Goal: Information Seeking & Learning: Learn about a topic

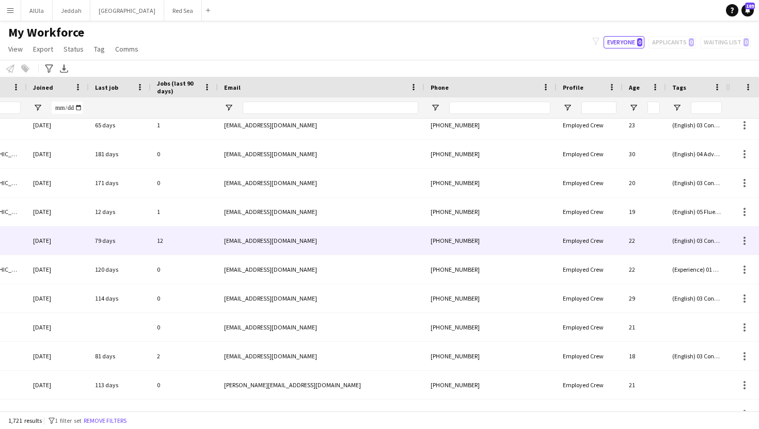
scroll to position [694, 0]
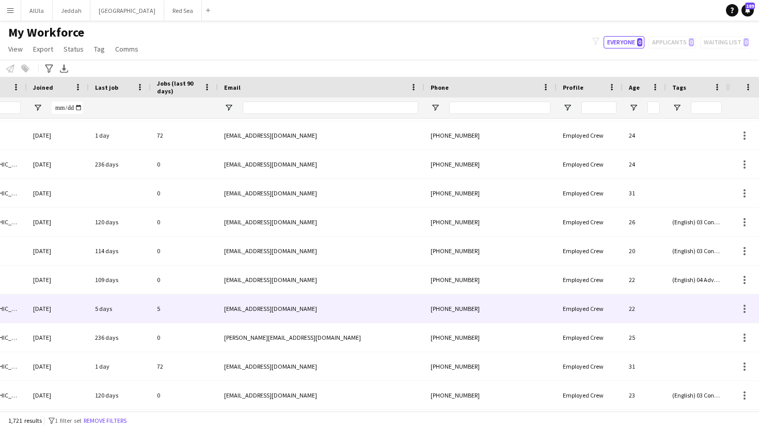
click at [656, 310] on div "22" at bounding box center [644, 309] width 43 height 28
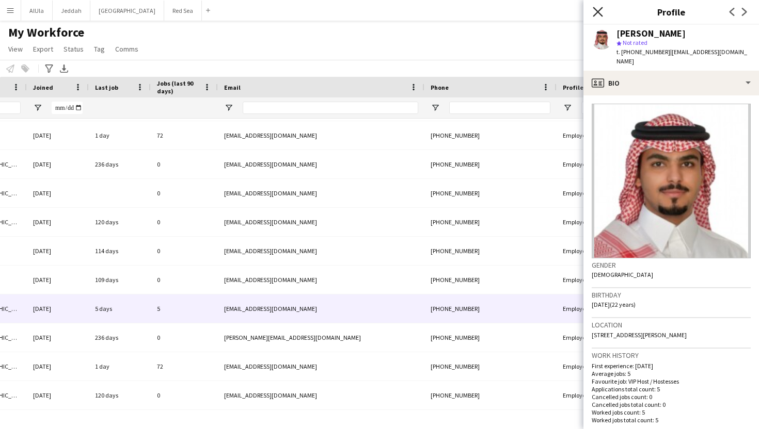
click at [599, 11] on icon "Close pop-in" at bounding box center [598, 12] width 10 height 10
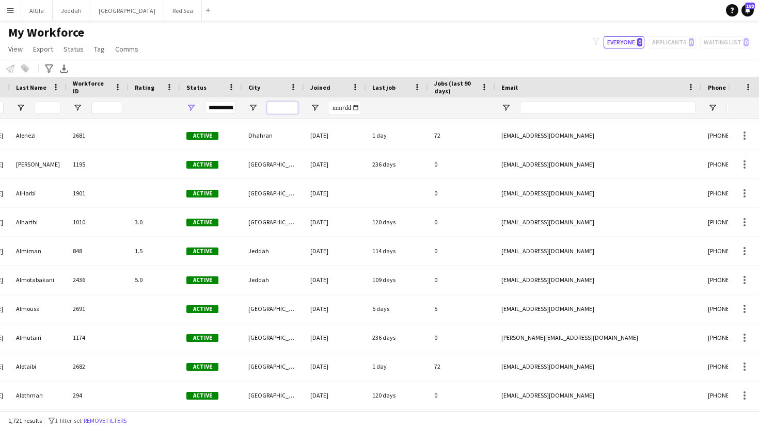
click at [277, 111] on input "City Filter Input" at bounding box center [282, 108] width 31 height 12
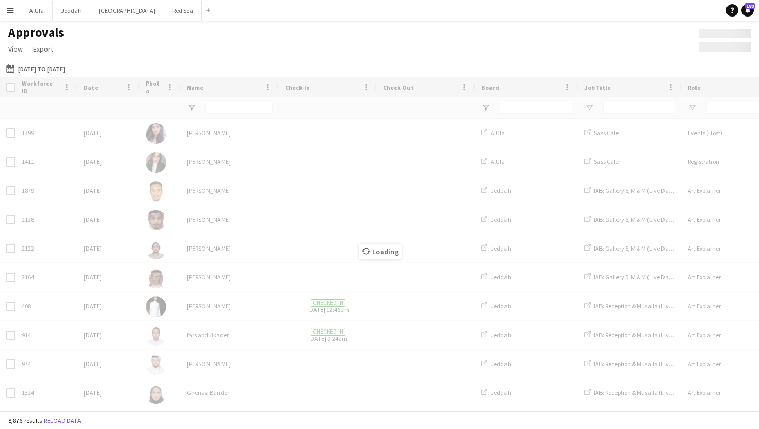
click at [10, 11] on app-icon "Menu" at bounding box center [10, 10] width 8 height 8
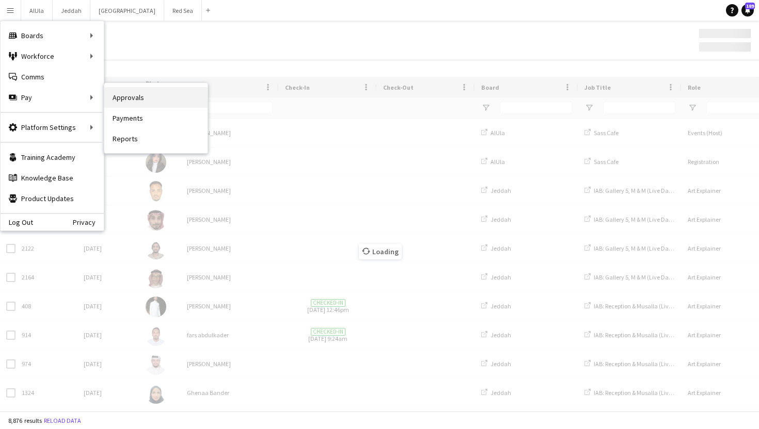
click at [148, 97] on link "Approvals" at bounding box center [155, 97] width 103 height 21
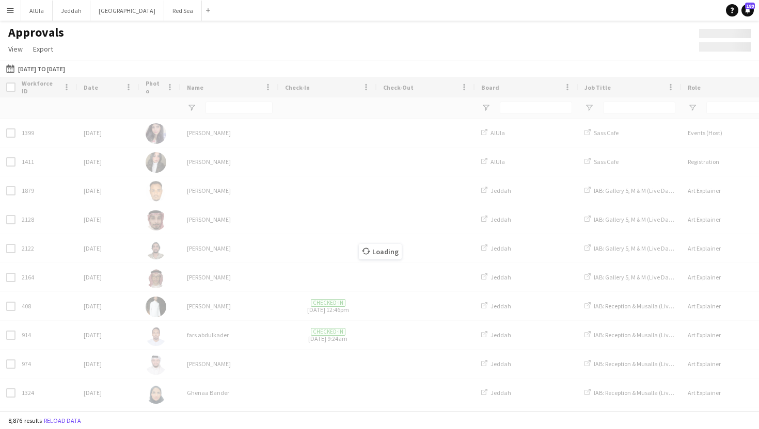
click at [9, 17] on button "Menu" at bounding box center [10, 10] width 21 height 21
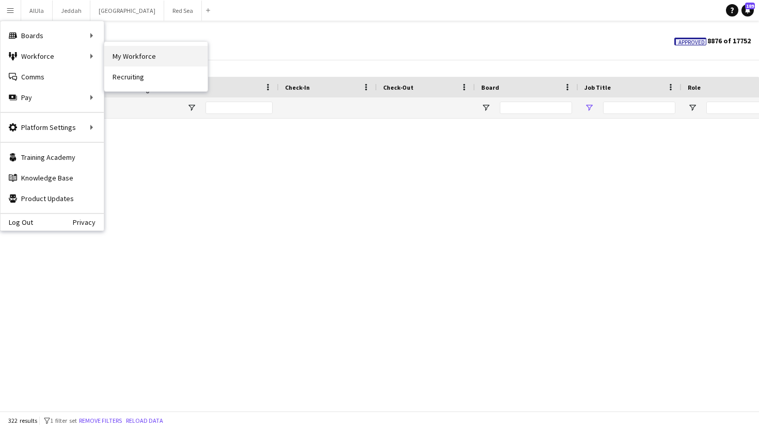
type input "******"
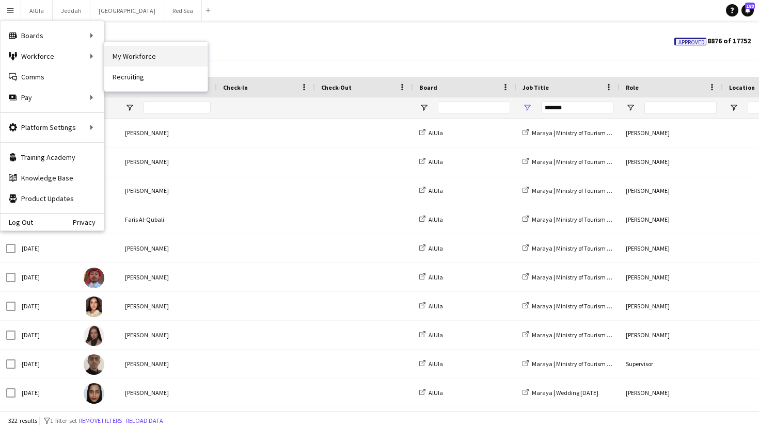
click at [130, 57] on link "My Workforce" at bounding box center [155, 56] width 103 height 21
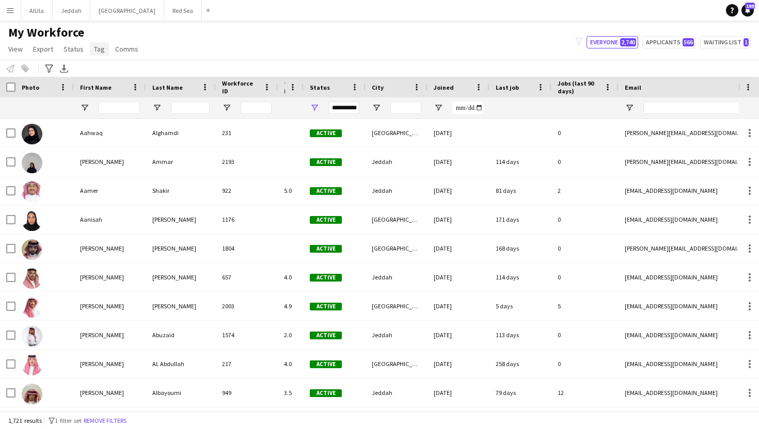
click at [100, 53] on span "Tag" at bounding box center [99, 48] width 11 height 9
click at [218, 49] on div "My Workforce View Views Default view New view Update view Delete view Edit name…" at bounding box center [379, 42] width 759 height 35
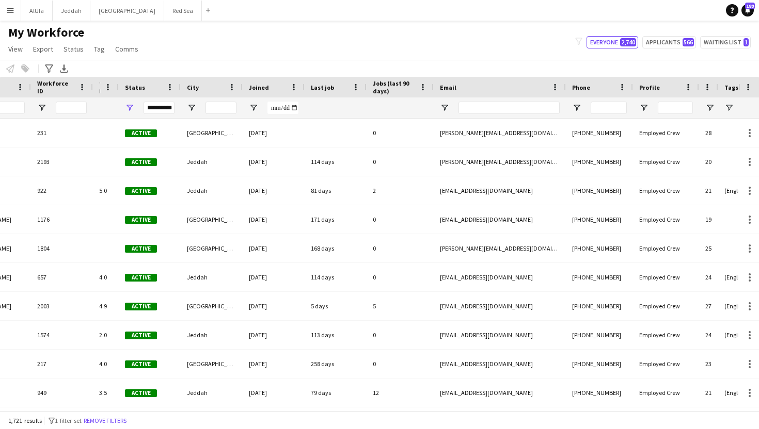
drag, startPoint x: 737, startPoint y: 87, endPoint x: 757, endPoint y: 71, distance: 25.3
click at [758, 71] on main "My Workforce View Views Default view New view Update view Delete view Edit name…" at bounding box center [379, 218] width 759 height 395
drag, startPoint x: 740, startPoint y: 86, endPoint x: 758, endPoint y: 80, distance: 19.1
click at [758, 80] on div at bounding box center [745, 87] width 26 height 21
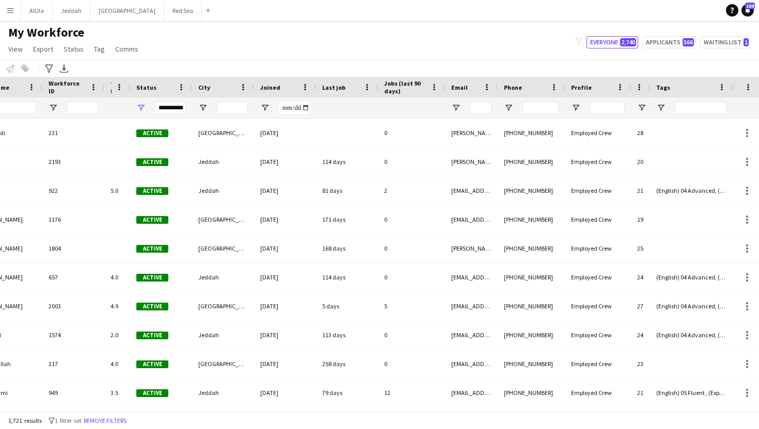
drag, startPoint x: 565, startPoint y: 87, endPoint x: 448, endPoint y: 90, distance: 116.7
click at [448, 90] on div "Email" at bounding box center [471, 87] width 53 height 21
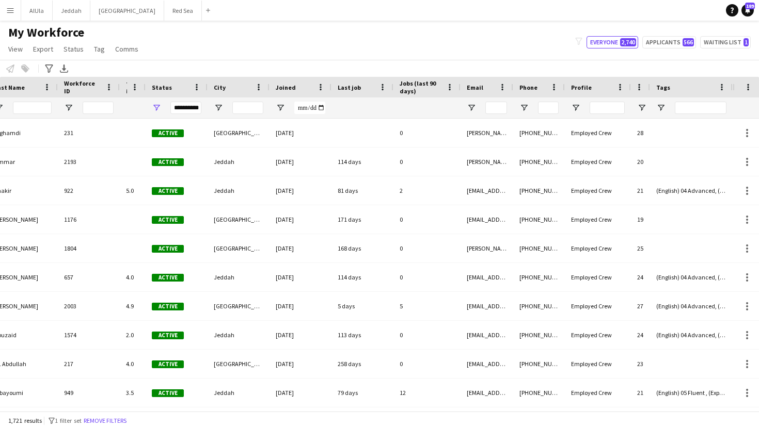
drag, startPoint x: 563, startPoint y: 86, endPoint x: 436, endPoint y: 107, distance: 129.2
click at [436, 107] on div "Workforce Details First Name Last Name Workforce ID" at bounding box center [287, 98] width 890 height 42
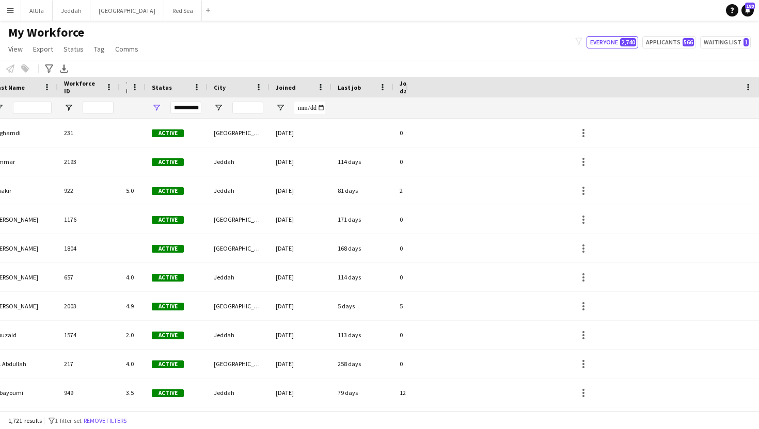
drag, startPoint x: 734, startPoint y: 84, endPoint x: 407, endPoint y: 114, distance: 328.2
click at [407, 114] on div "Hidden maintenance" at bounding box center [582, 98] width 353 height 42
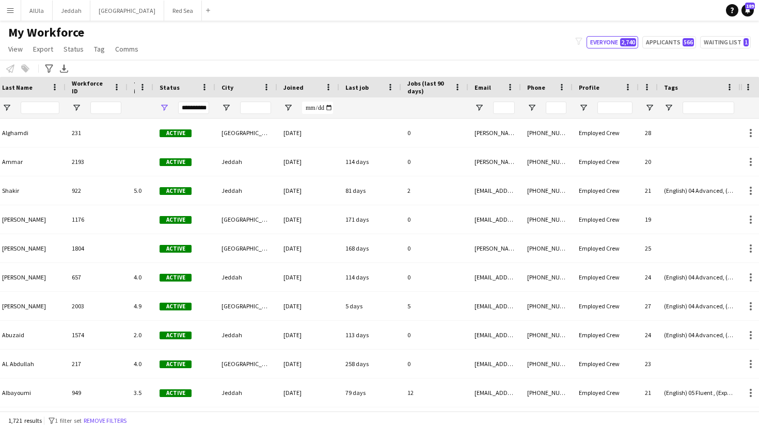
drag, startPoint x: 408, startPoint y: 87, endPoint x: 758, endPoint y: 94, distance: 350.6
click at [758, 94] on div at bounding box center [749, 87] width 19 height 21
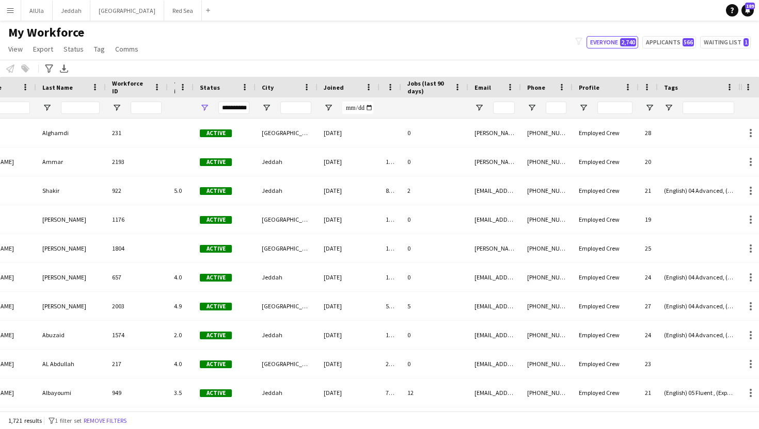
drag, startPoint x: 400, startPoint y: 86, endPoint x: 273, endPoint y: 95, distance: 127.3
click at [273, 95] on div "First Name Last Name Workforce ID Rating" at bounding box center [315, 87] width 850 height 21
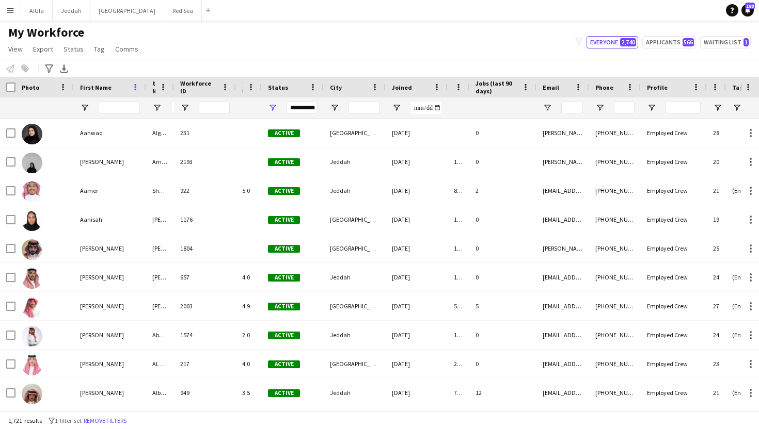
drag, startPoint x: 214, startPoint y: 86, endPoint x: 132, endPoint y: 86, distance: 82.1
click at [132, 86] on div "First Name Last Name Workforce ID Rating" at bounding box center [404, 87] width 808 height 21
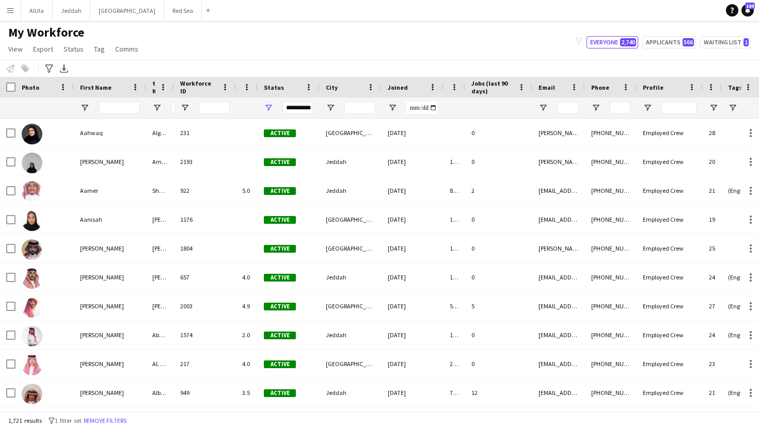
drag, startPoint x: 260, startPoint y: 86, endPoint x: 183, endPoint y: 86, distance: 76.9
click at [183, 86] on div "First Name Last Name Workforce ID Rating" at bounding box center [402, 87] width 804 height 21
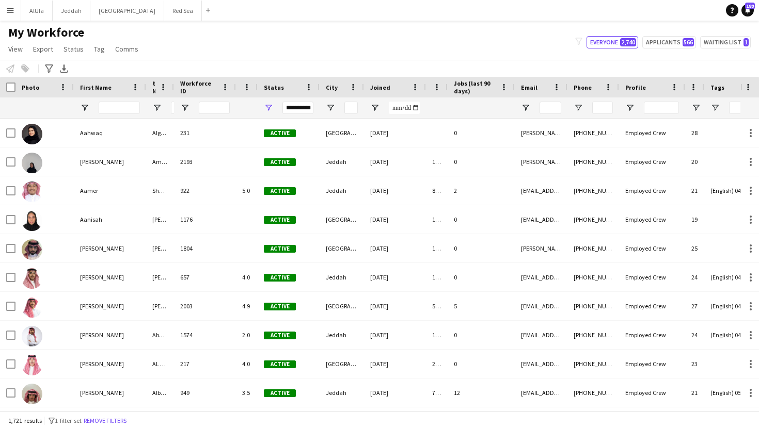
drag, startPoint x: 380, startPoint y: 88, endPoint x: 300, endPoint y: 94, distance: 80.8
click at [300, 94] on div "First Name Last Name Workforce ID Rating" at bounding box center [393, 87] width 787 height 21
drag, startPoint x: 445, startPoint y: 86, endPoint x: 372, endPoint y: 90, distance: 73.4
click at [372, 89] on div "First Name Last Name Workforce ID Rating" at bounding box center [392, 87] width 785 height 21
drag, startPoint x: 564, startPoint y: 87, endPoint x: 504, endPoint y: 87, distance: 59.9
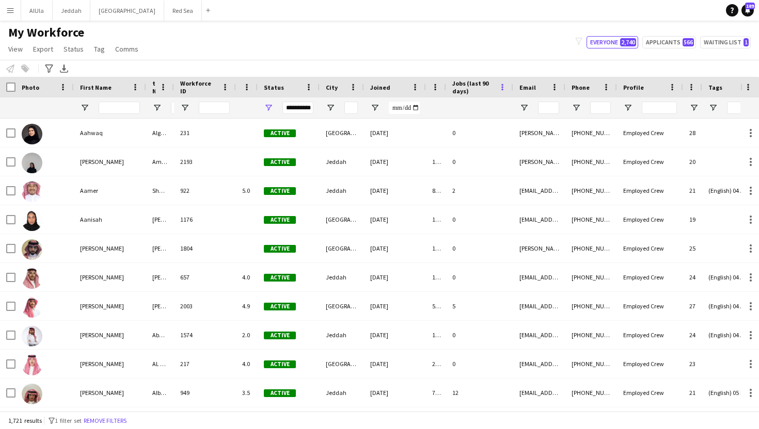
click at [504, 87] on div "First Name Last Name Workforce ID Rating" at bounding box center [392, 87] width 785 height 21
drag, startPoint x: 616, startPoint y: 88, endPoint x: 558, endPoint y: 92, distance: 58.5
click at [558, 92] on div "First Name Last Name Workforce ID Rating" at bounding box center [392, 87] width 785 height 21
click at [697, 84] on div "Age" at bounding box center [692, 87] width 19 height 21
drag, startPoint x: 700, startPoint y: 85, endPoint x: 673, endPoint y: 85, distance: 27.4
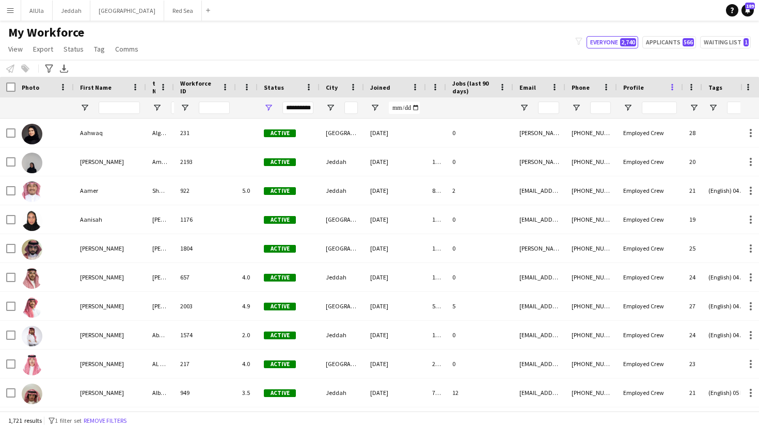
click at [673, 85] on div "First Name Last Name Workforce ID Rating" at bounding box center [392, 87] width 785 height 21
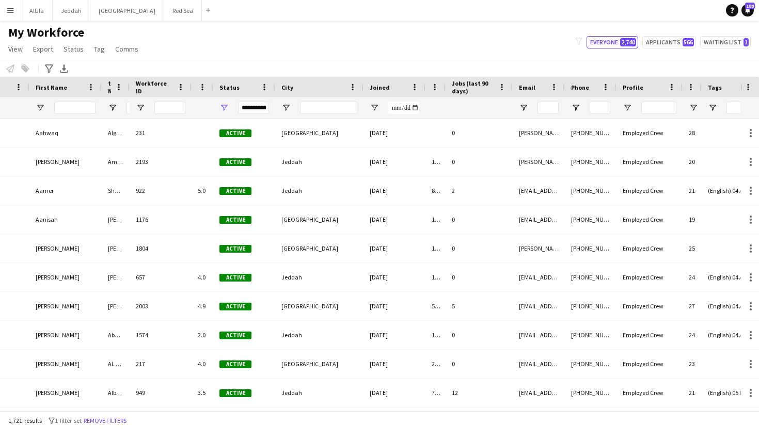
drag, startPoint x: 319, startPoint y: 85, endPoint x: 364, endPoint y: 87, distance: 44.9
click at [364, 87] on div at bounding box center [363, 87] width 4 height 21
click at [336, 109] on input "City Filter Input" at bounding box center [329, 108] width 58 height 12
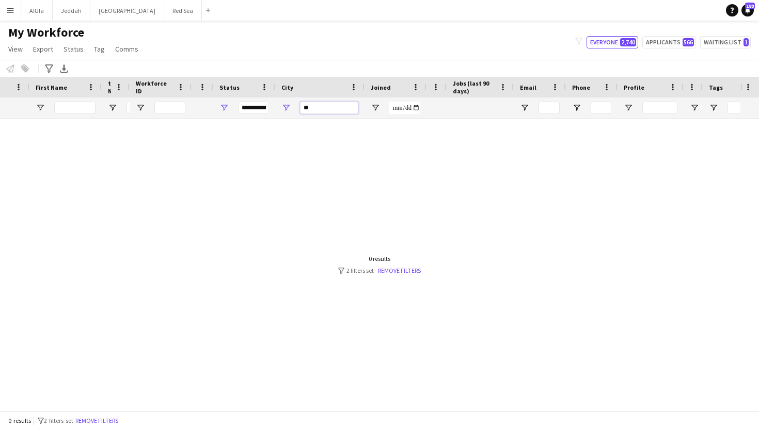
type input "*"
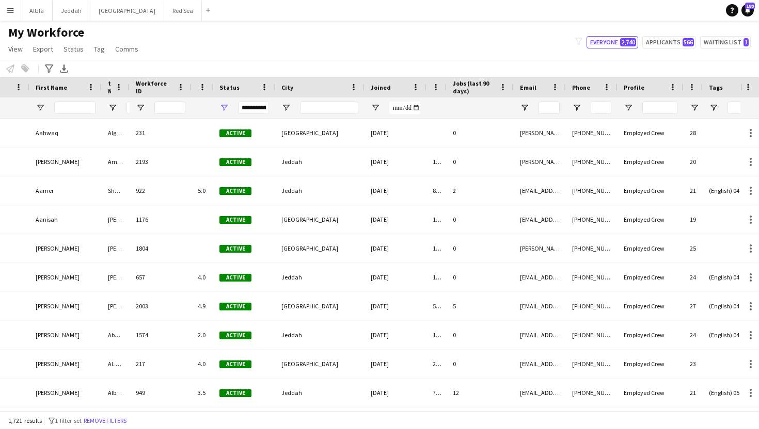
click at [10, 10] on app-icon "Menu" at bounding box center [10, 10] width 8 height 8
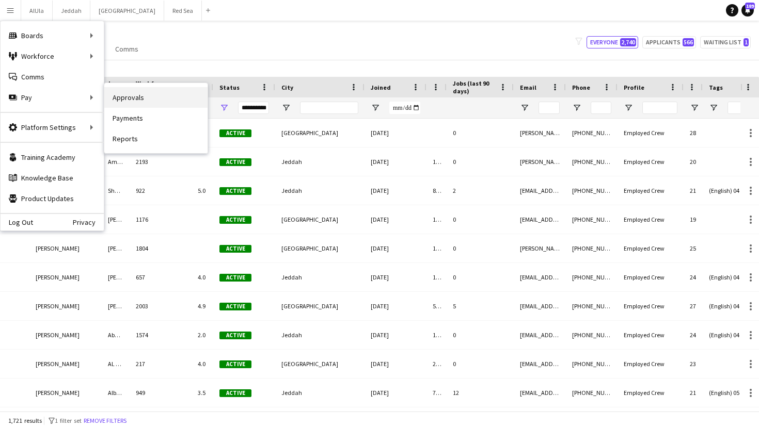
click at [142, 102] on link "Approvals" at bounding box center [155, 97] width 103 height 21
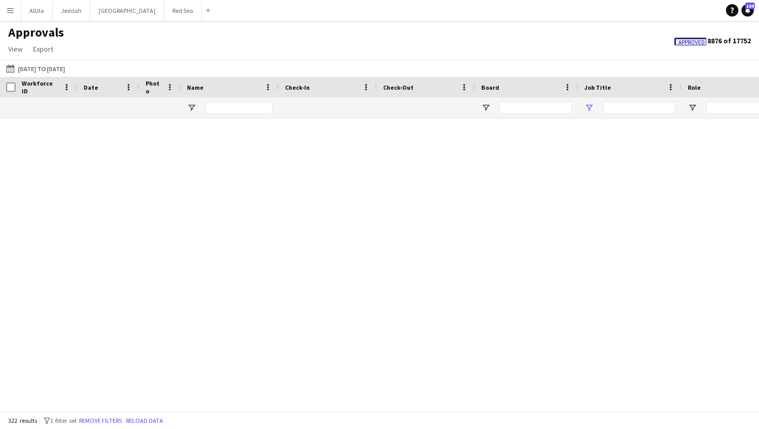
type input "******"
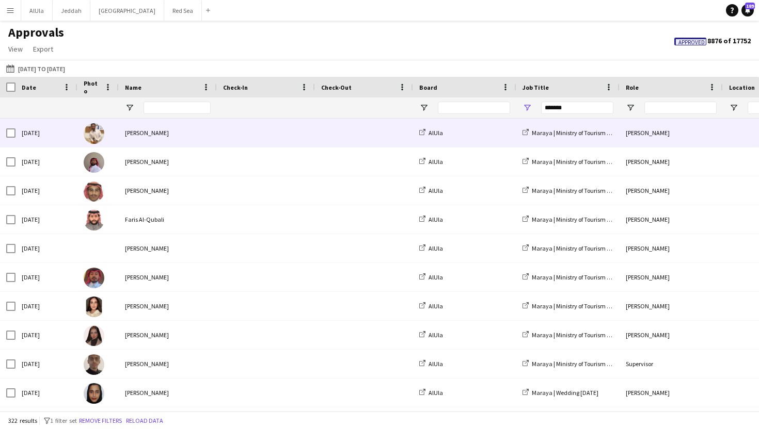
scroll to position [0, 43]
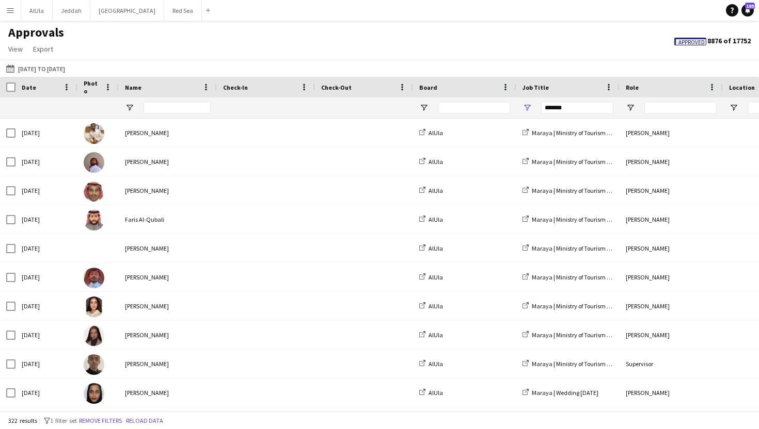
click at [10, 9] on app-icon "Menu" at bounding box center [10, 10] width 8 height 8
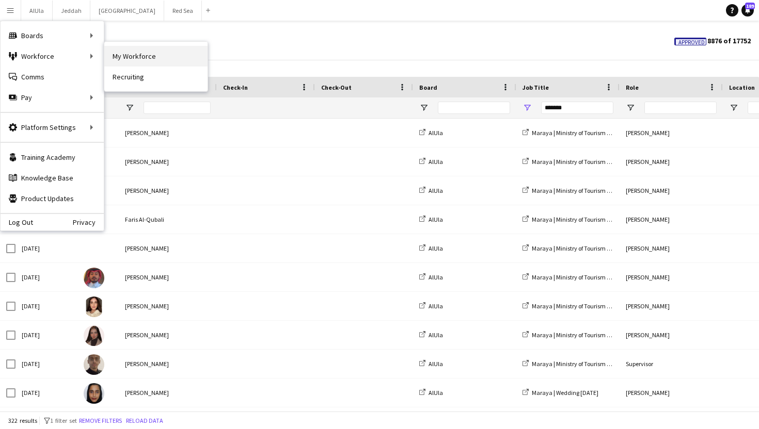
click at [161, 52] on link "My Workforce" at bounding box center [155, 56] width 103 height 21
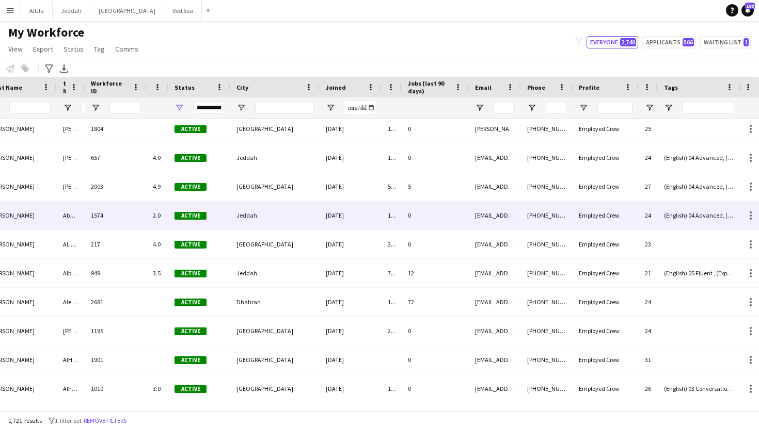
click at [290, 218] on div "Jeddah" at bounding box center [274, 215] width 89 height 28
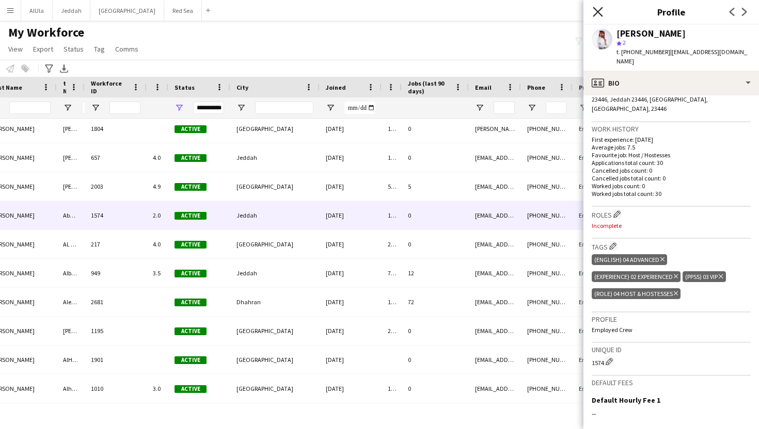
click at [599, 7] on icon "Close pop-in" at bounding box center [598, 12] width 10 height 10
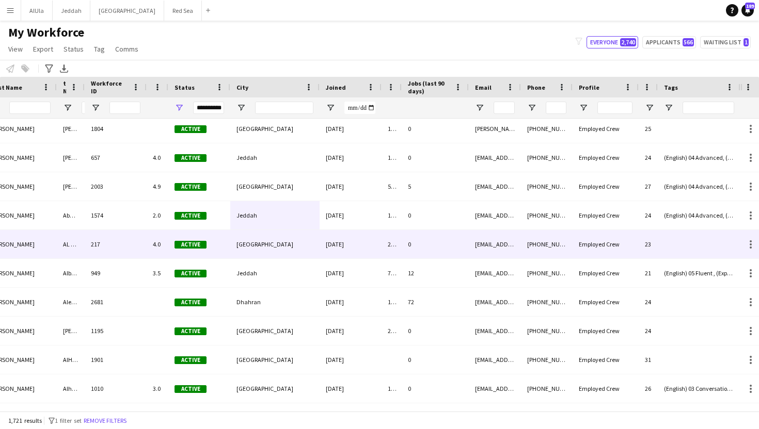
click at [653, 246] on div "23" at bounding box center [648, 244] width 19 height 28
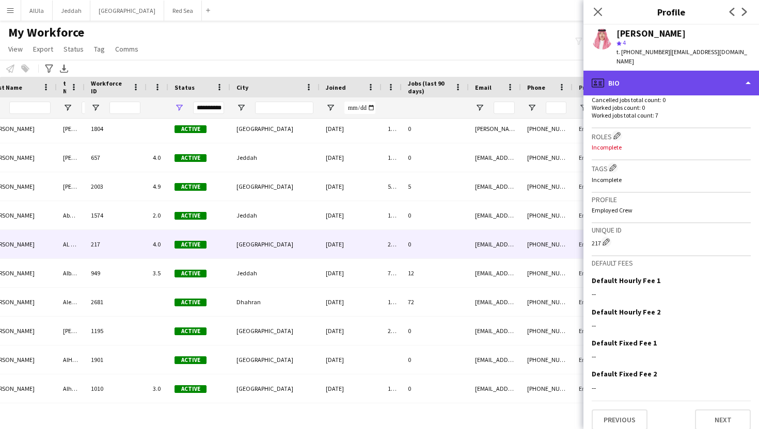
click at [635, 73] on div "profile Bio" at bounding box center [671, 83] width 176 height 25
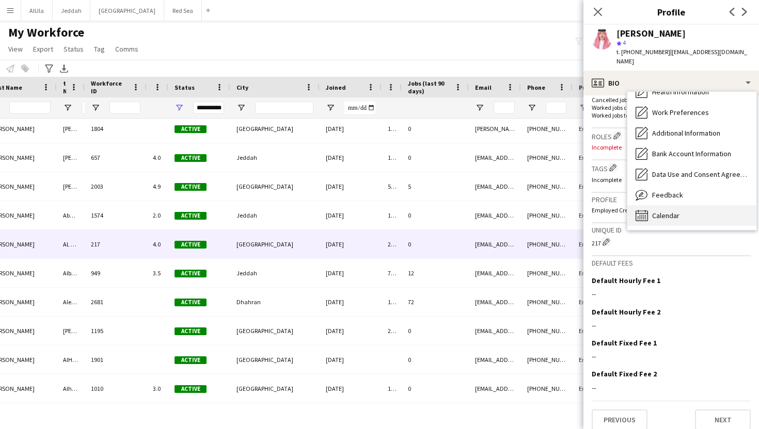
click at [672, 211] on span "Calendar" at bounding box center [665, 215] width 27 height 9
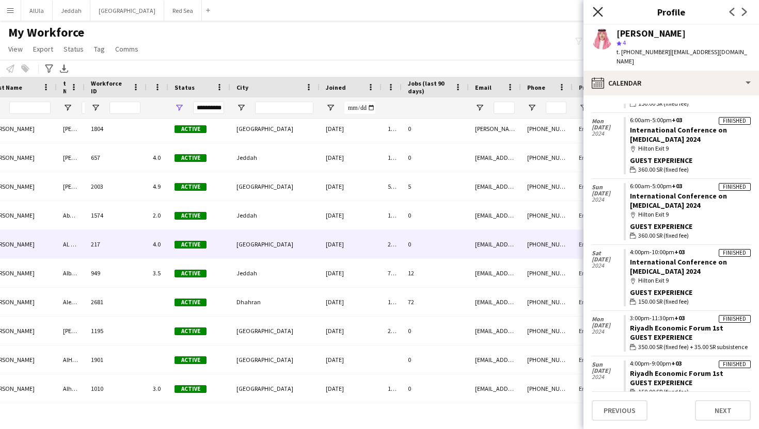
click at [601, 13] on icon "Close pop-in" at bounding box center [598, 12] width 10 height 10
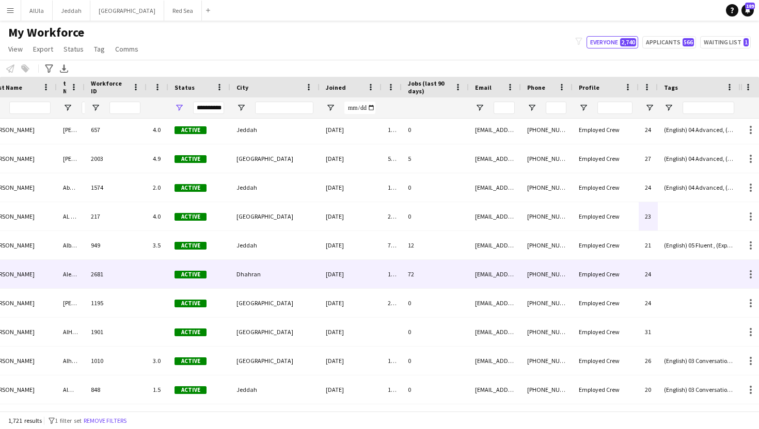
click at [681, 275] on div at bounding box center [699, 274] width 83 height 28
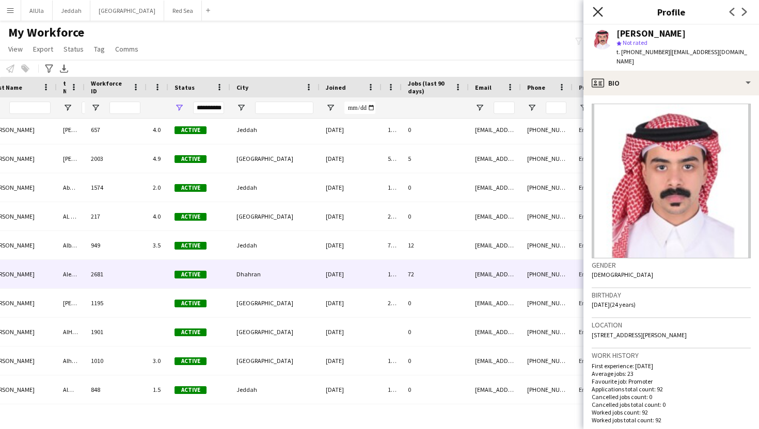
click at [596, 13] on icon at bounding box center [598, 12] width 10 height 10
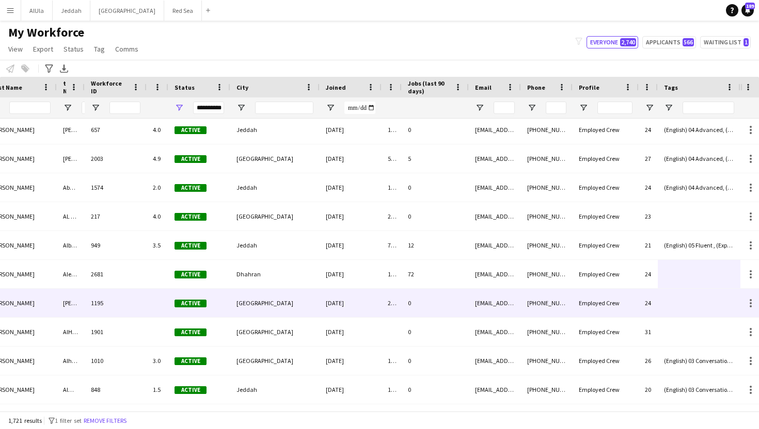
click at [686, 304] on div at bounding box center [699, 303] width 83 height 28
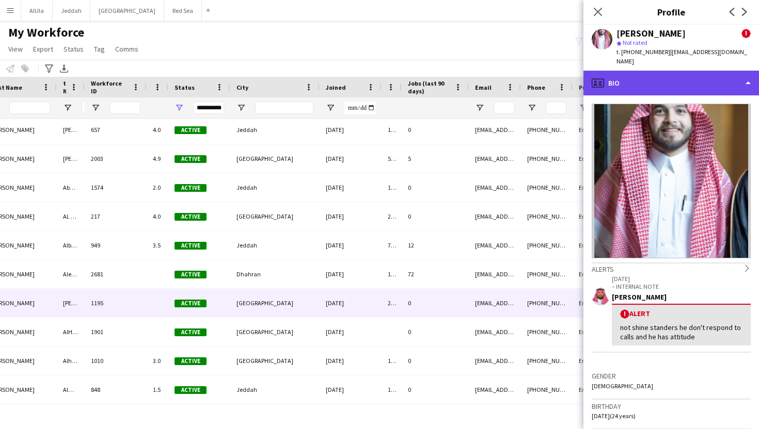
click at [625, 75] on div "profile Bio" at bounding box center [671, 83] width 176 height 25
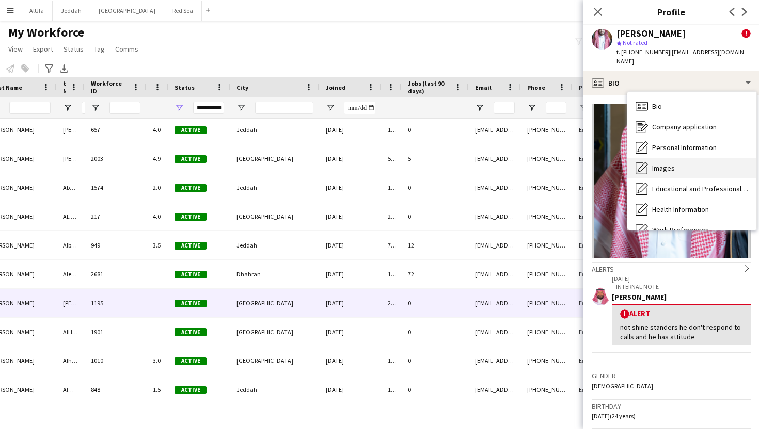
click at [654, 158] on div "Images Images" at bounding box center [691, 168] width 129 height 21
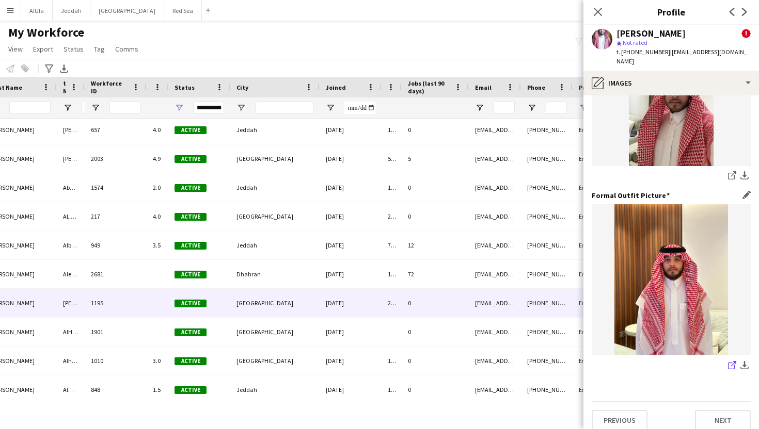
click at [728, 361] on icon "share-external-link-1" at bounding box center [732, 365] width 8 height 8
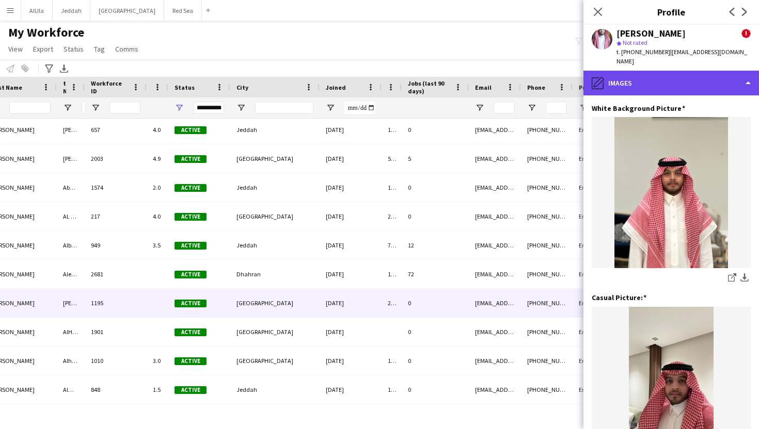
click at [676, 71] on div "pencil4 Images" at bounding box center [671, 83] width 176 height 25
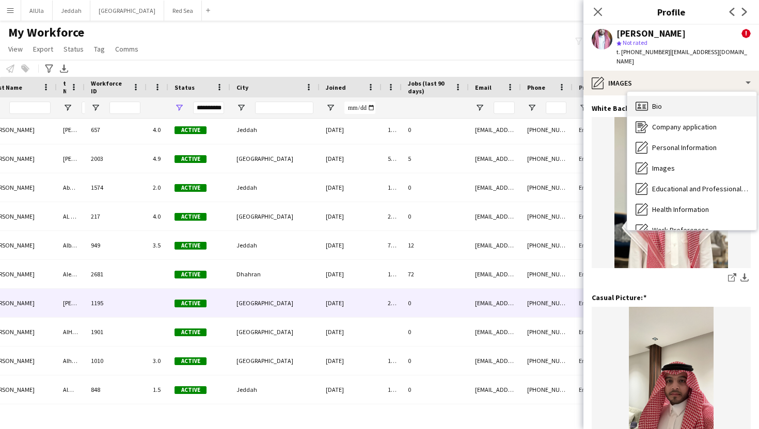
click at [673, 103] on div "Bio Bio" at bounding box center [691, 106] width 129 height 21
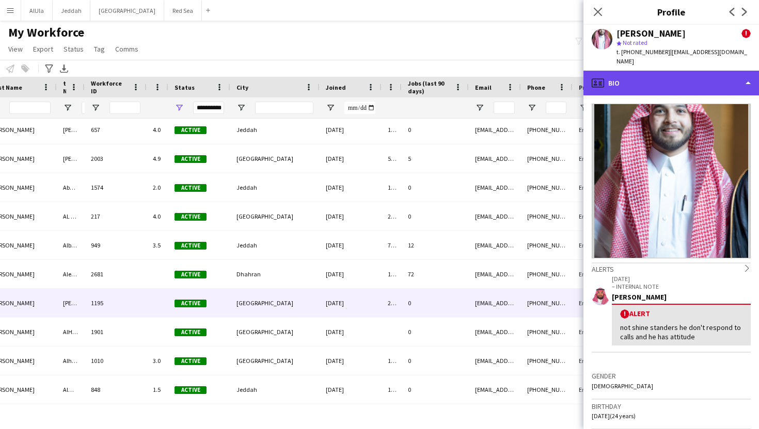
click at [631, 79] on div "profile Bio" at bounding box center [671, 83] width 176 height 25
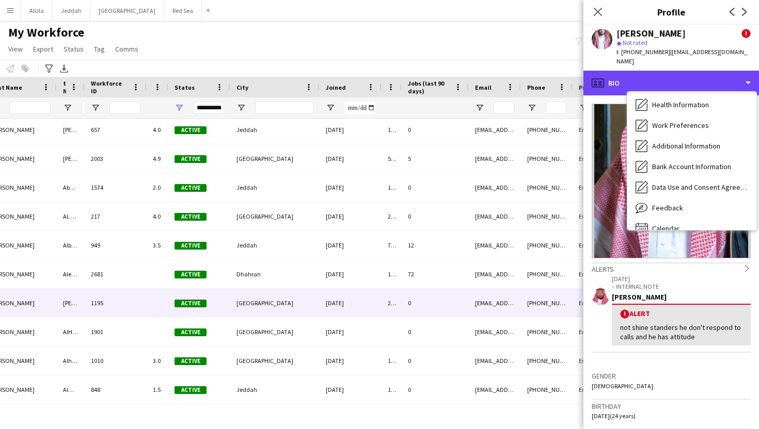
scroll to position [118, 0]
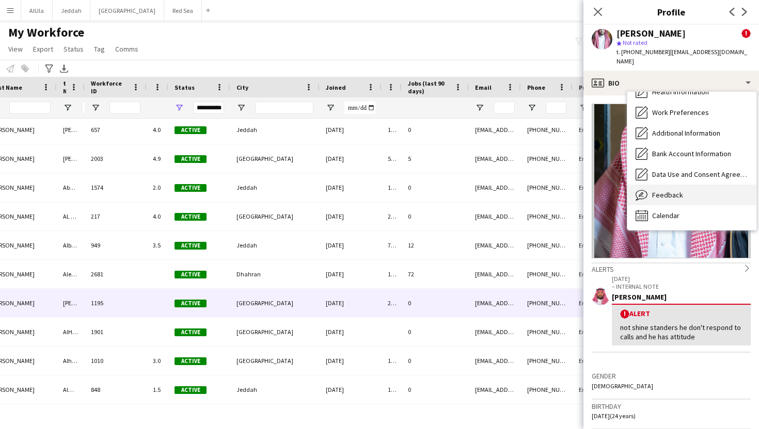
click at [670, 190] on span "Feedback" at bounding box center [667, 194] width 31 height 9
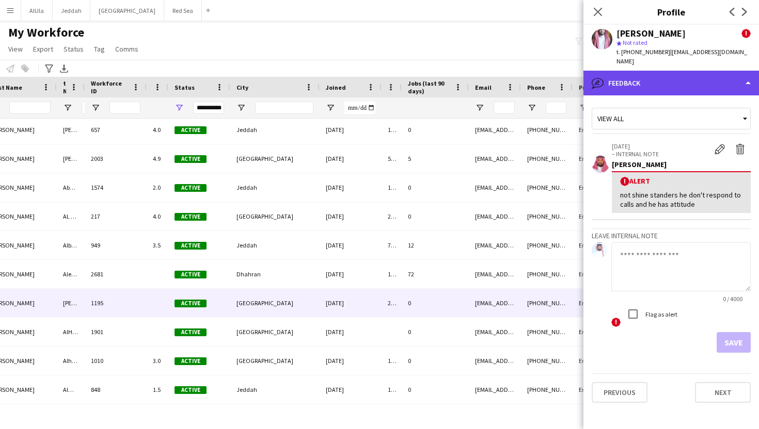
click at [630, 74] on div "bubble-pencil Feedback" at bounding box center [671, 83] width 176 height 25
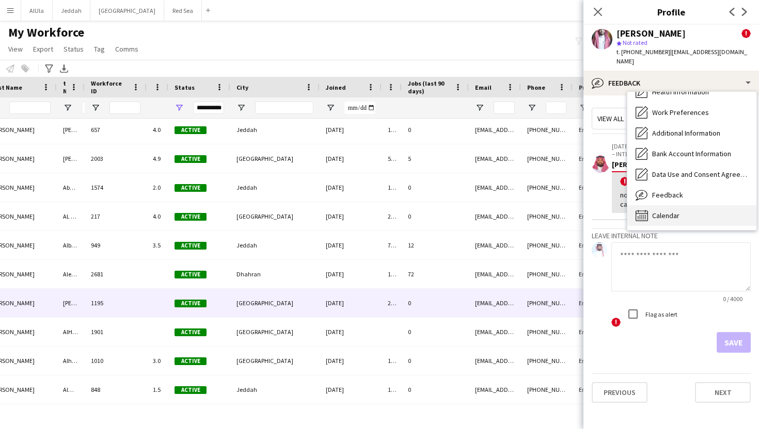
click at [659, 211] on span "Calendar" at bounding box center [665, 215] width 27 height 9
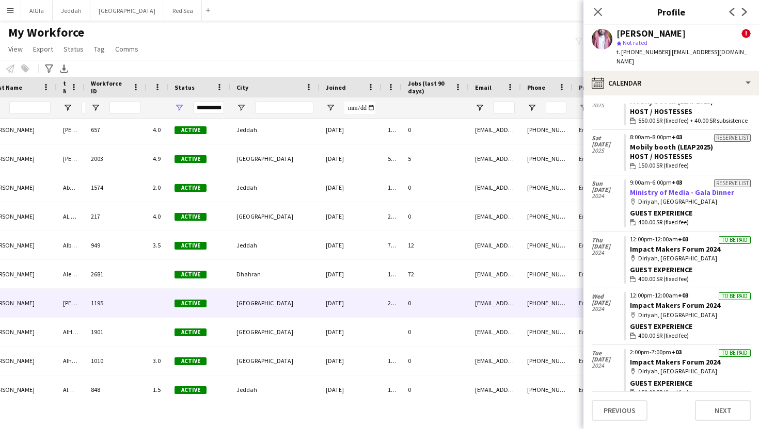
scroll to position [0, 0]
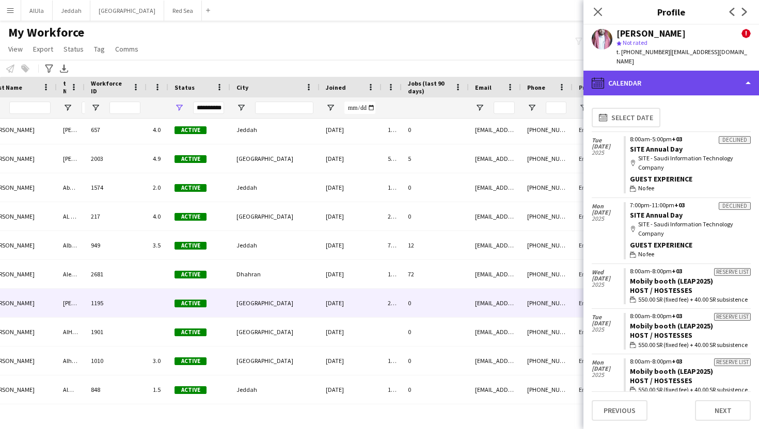
click at [645, 75] on div "calendar-full Calendar" at bounding box center [671, 83] width 176 height 25
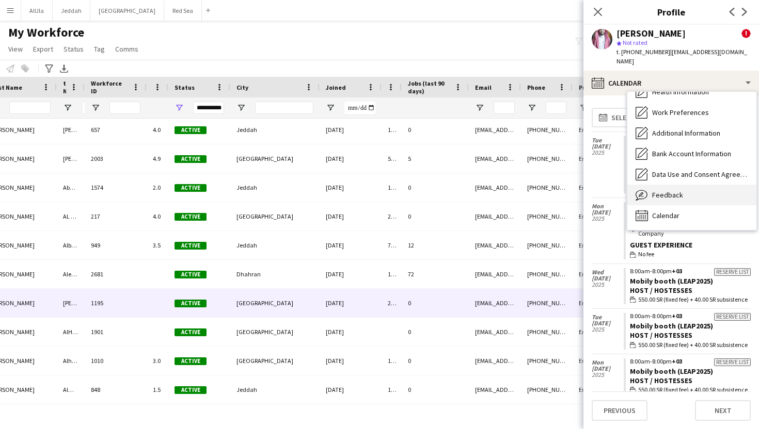
click at [649, 185] on div "Feedback Feedback" at bounding box center [691, 195] width 129 height 21
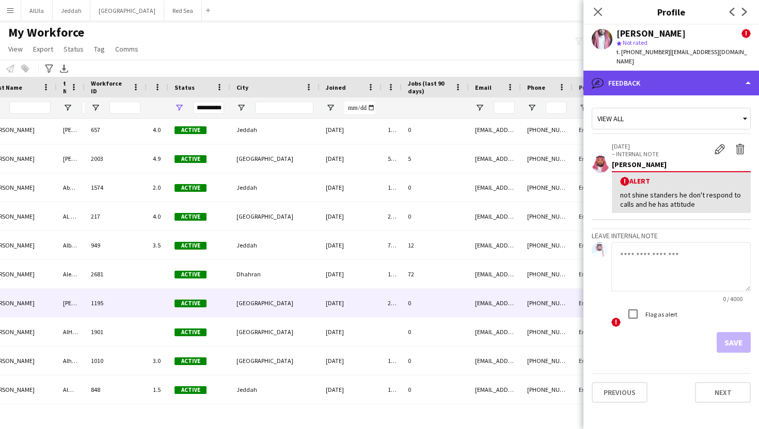
click at [621, 75] on div "bubble-pencil Feedback" at bounding box center [671, 83] width 176 height 25
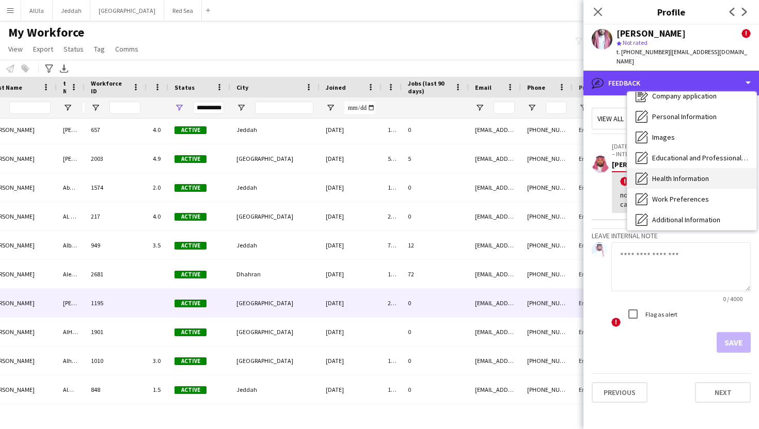
scroll to position [30, 0]
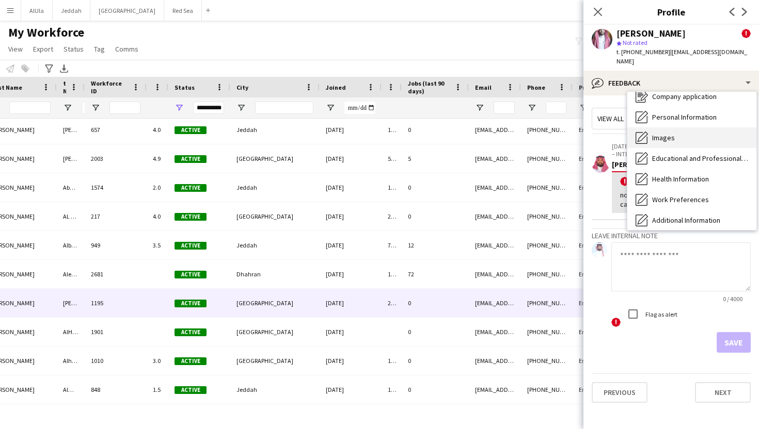
click at [650, 129] on div "Images Images" at bounding box center [691, 137] width 129 height 21
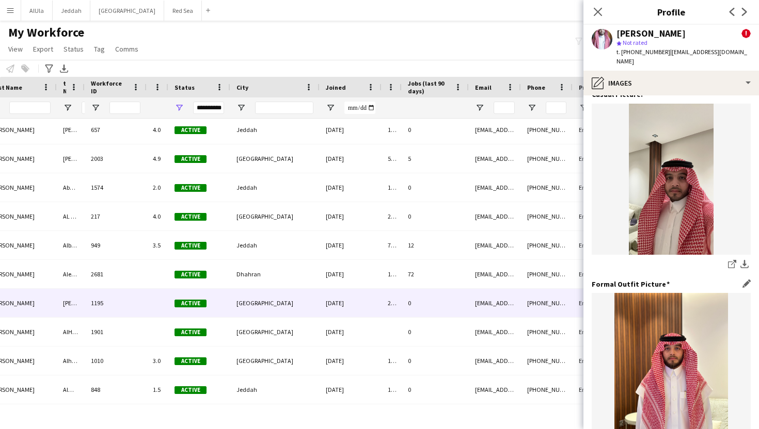
scroll to position [292, 0]
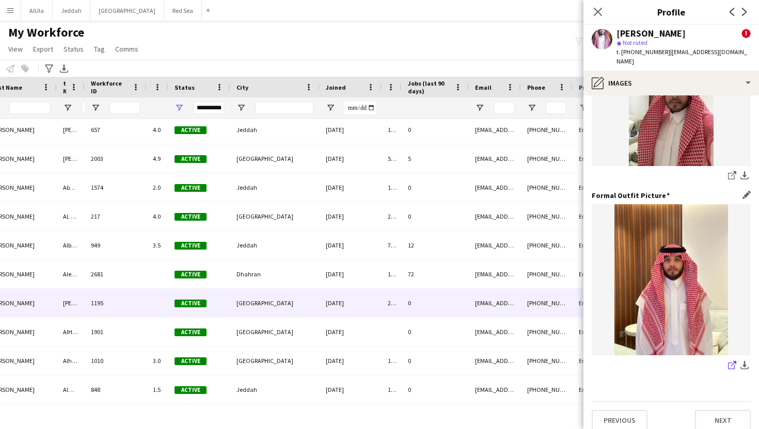
click at [728, 361] on icon "share-external-link-1" at bounding box center [732, 365] width 8 height 8
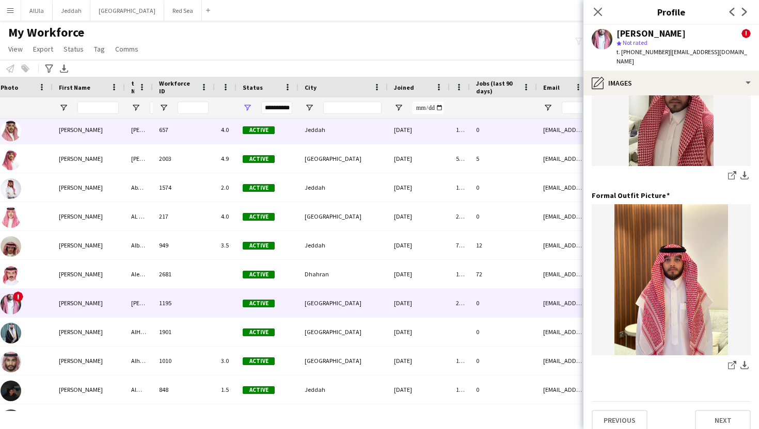
scroll to position [0, 0]
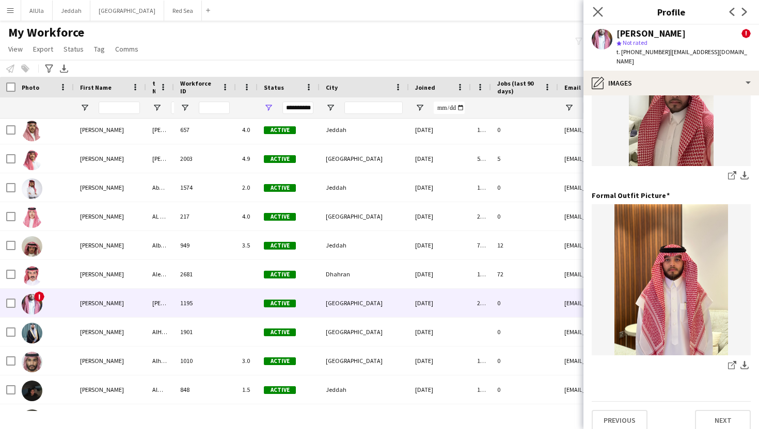
click at [597, 18] on div "Close pop-in" at bounding box center [597, 12] width 29 height 24
click at [599, 14] on icon "Close pop-in" at bounding box center [598, 12] width 10 height 10
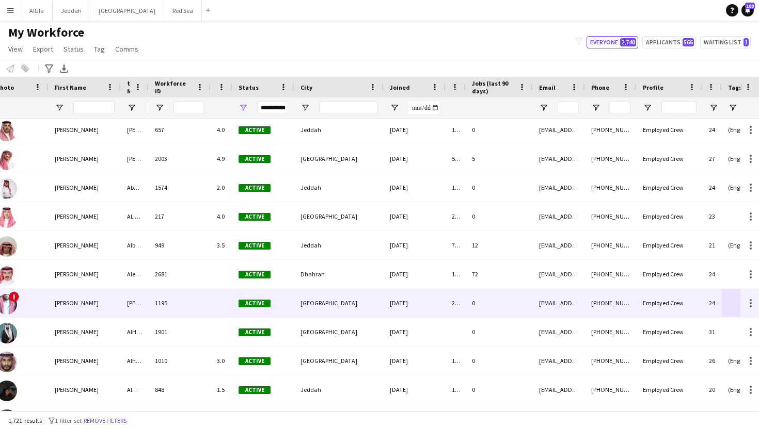
scroll to position [0, 48]
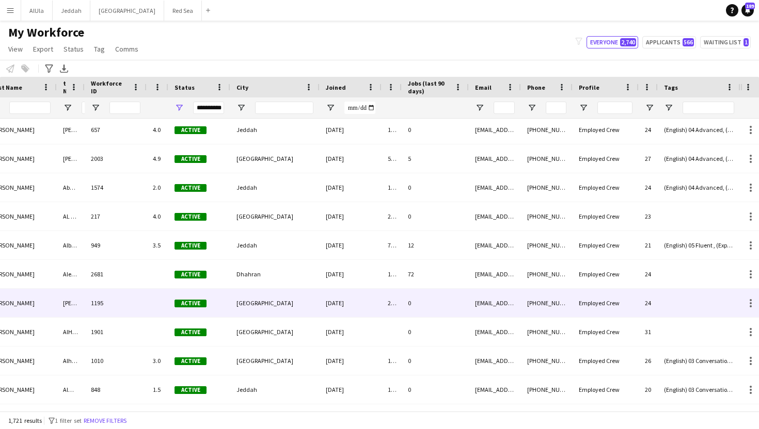
click at [691, 311] on div at bounding box center [699, 303] width 83 height 28
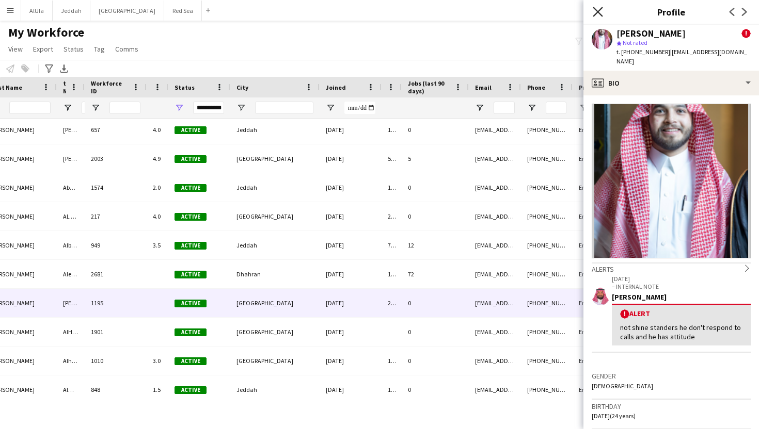
click at [597, 14] on icon "Close pop-in" at bounding box center [598, 12] width 10 height 10
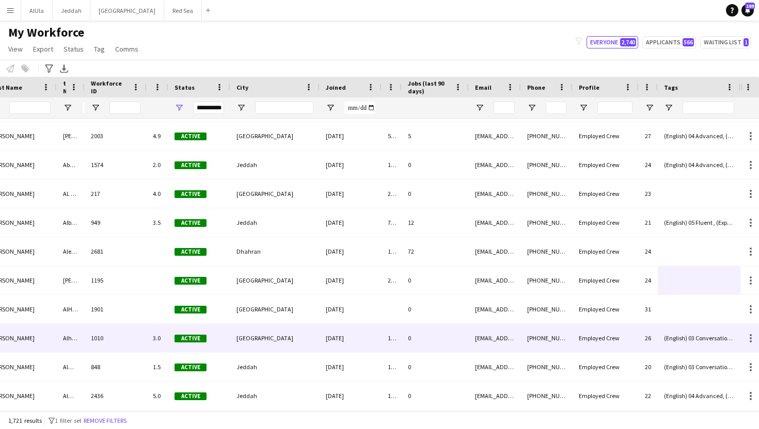
click at [684, 328] on div "(English) 03 Conversational, (English) 04 Advanced, (Experience) 01 Newbies, (P…" at bounding box center [699, 338] width 83 height 28
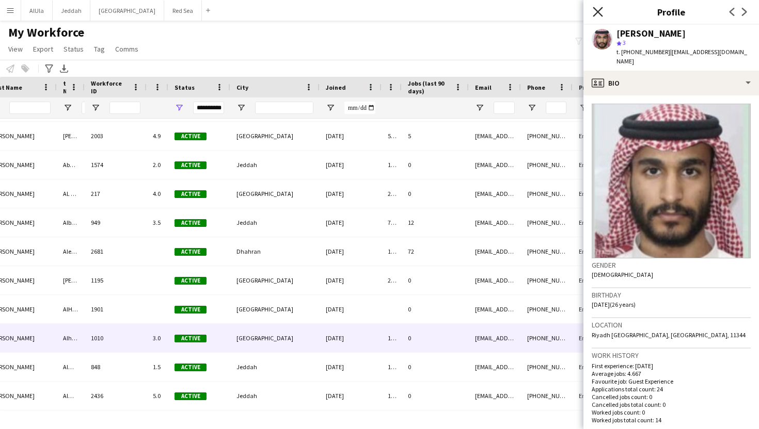
click at [597, 8] on icon "Close pop-in" at bounding box center [598, 12] width 10 height 10
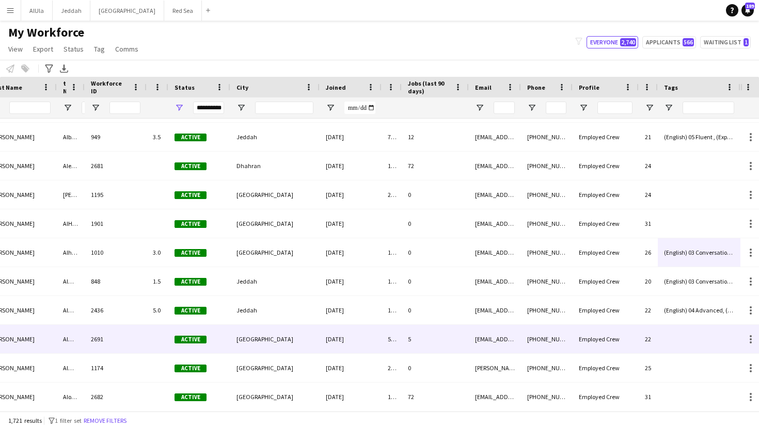
click at [682, 338] on div at bounding box center [699, 339] width 83 height 28
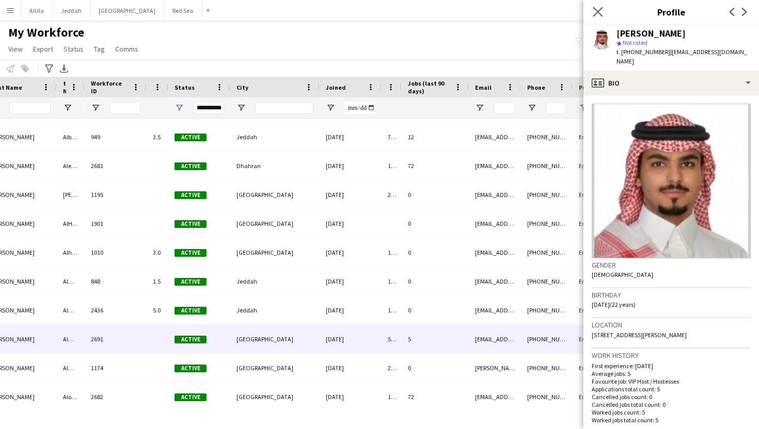
click at [599, 6] on app-icon "Close pop-in" at bounding box center [598, 12] width 15 height 15
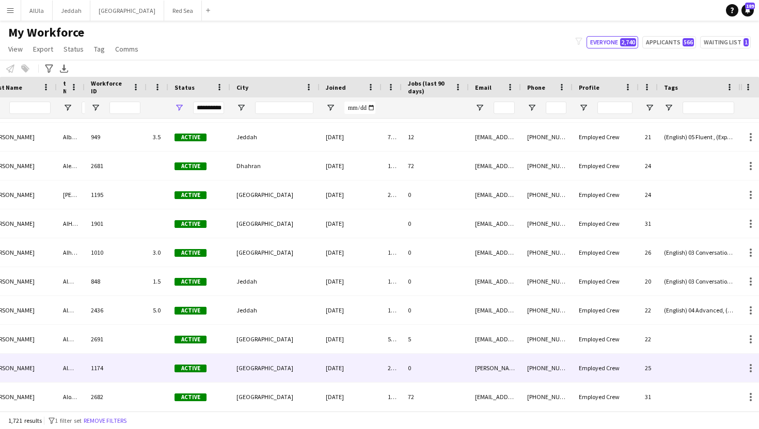
click at [688, 369] on div at bounding box center [699, 368] width 83 height 28
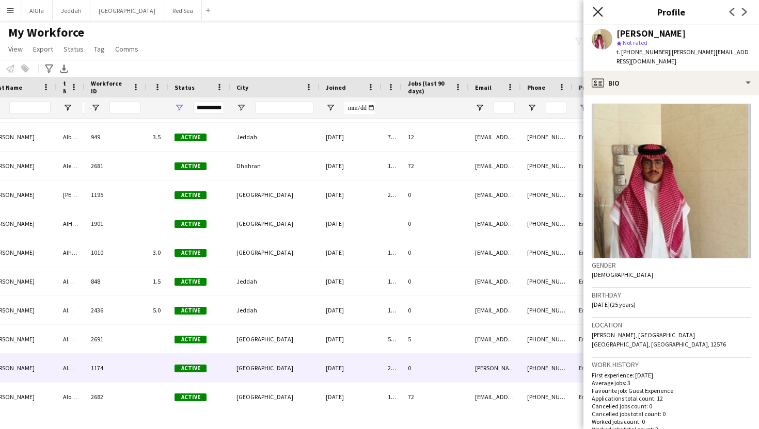
click at [595, 14] on icon at bounding box center [598, 12] width 10 height 10
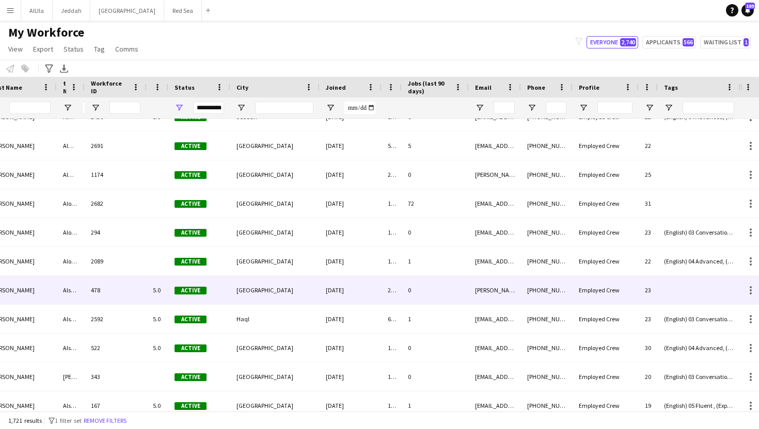
click at [667, 286] on div at bounding box center [699, 290] width 83 height 28
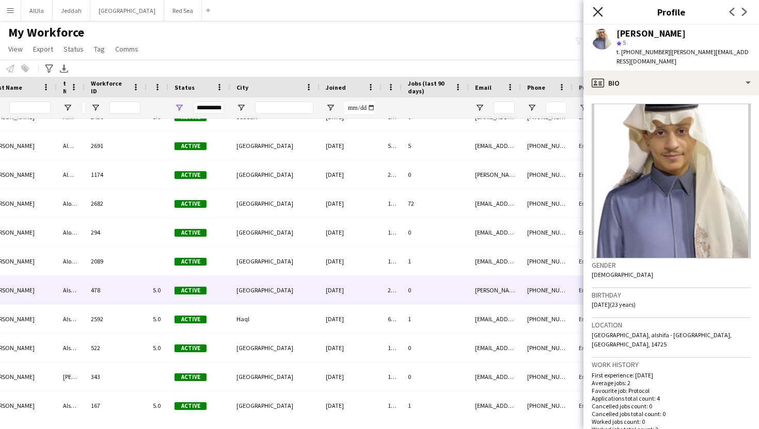
click at [596, 10] on icon at bounding box center [598, 12] width 10 height 10
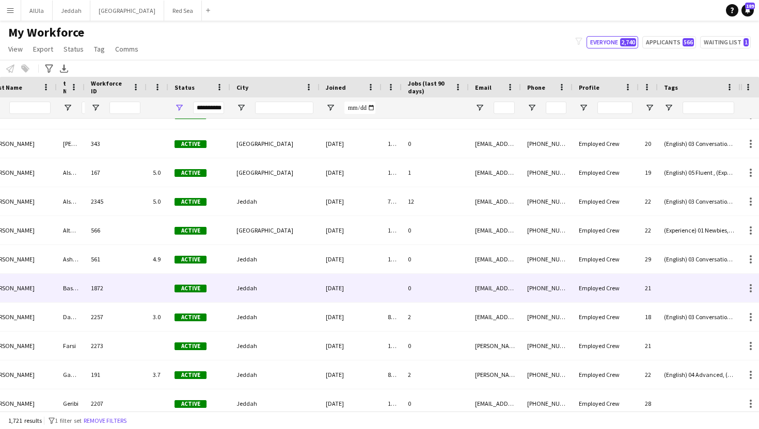
click at [690, 283] on div at bounding box center [699, 288] width 83 height 28
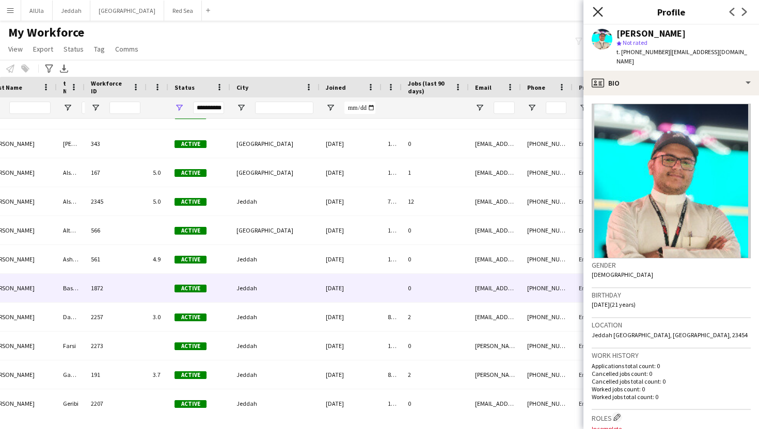
click at [597, 15] on icon "Close pop-in" at bounding box center [598, 12] width 10 height 10
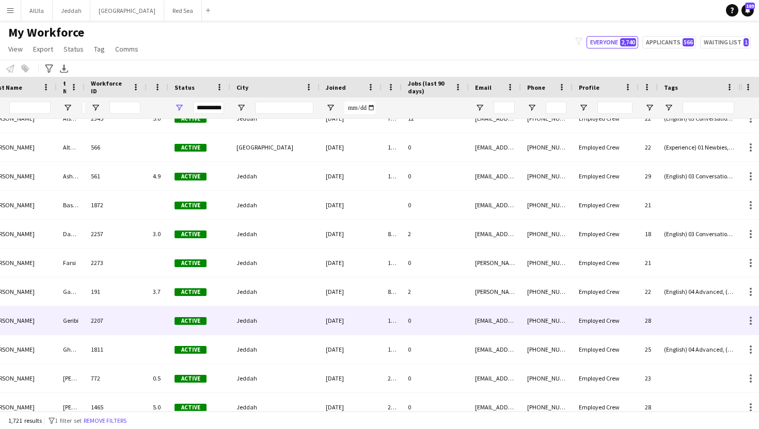
click at [677, 324] on div at bounding box center [699, 321] width 83 height 28
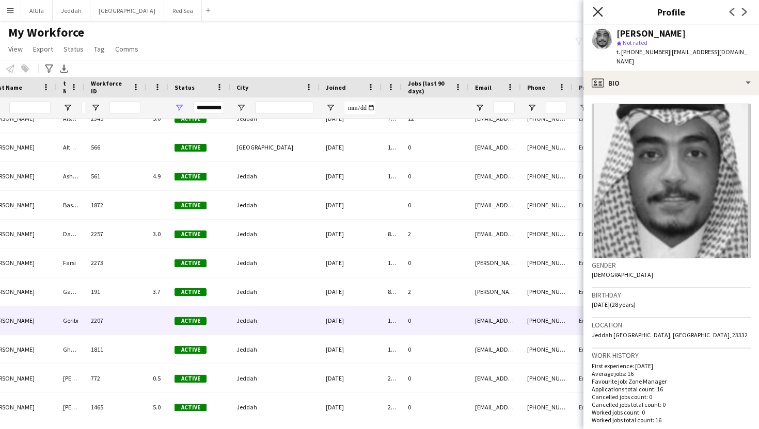
click at [597, 10] on icon at bounding box center [598, 12] width 10 height 10
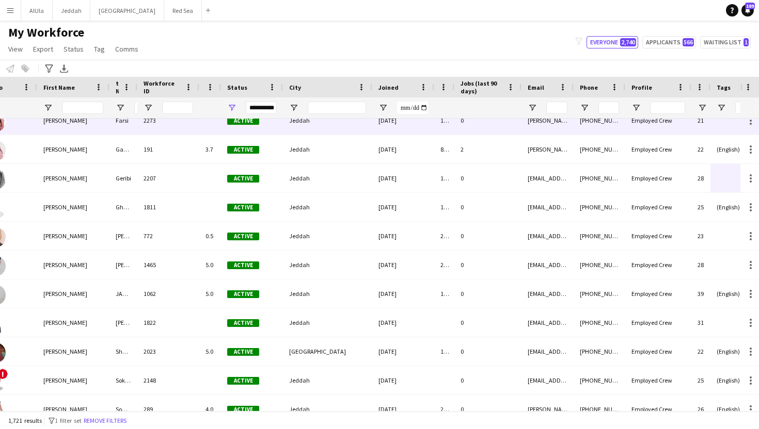
scroll to position [0, 67]
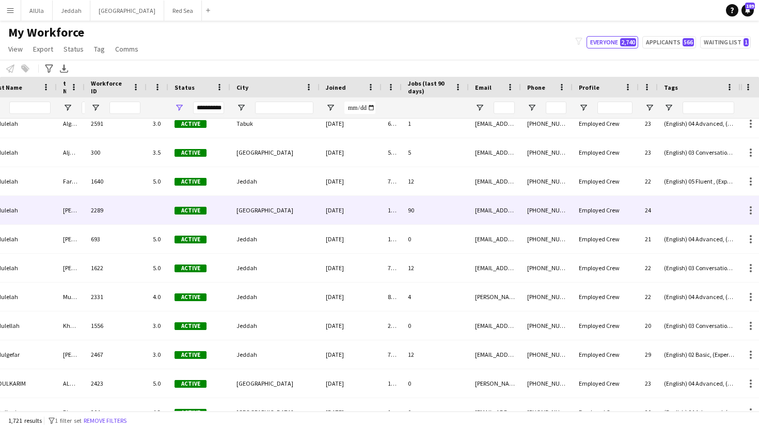
click at [679, 206] on div at bounding box center [699, 210] width 83 height 28
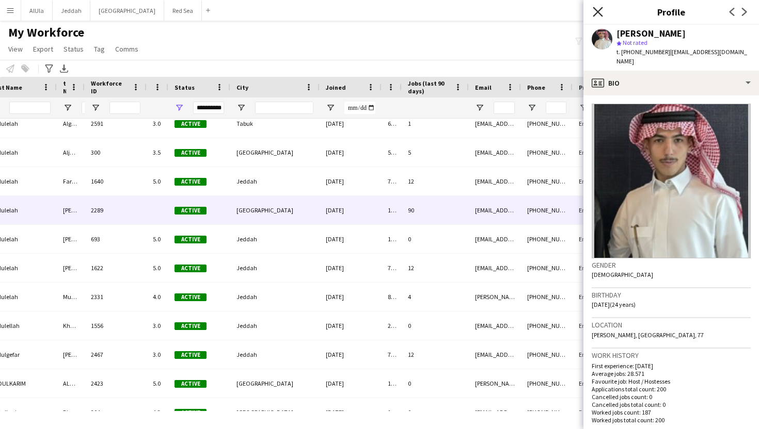
click at [594, 12] on icon "Close pop-in" at bounding box center [598, 12] width 10 height 10
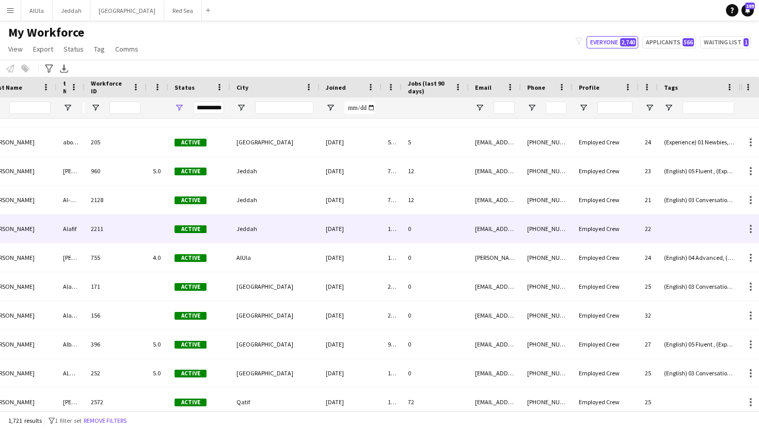
click at [558, 229] on div "[PHONE_NUMBER]" at bounding box center [547, 229] width 52 height 28
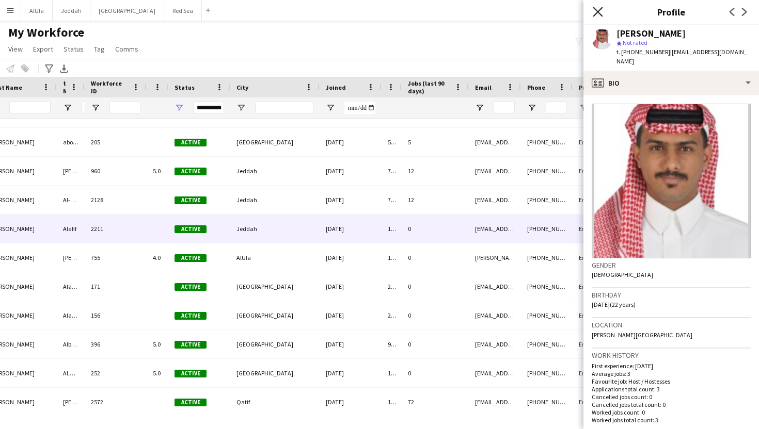
click at [597, 15] on icon "Close pop-in" at bounding box center [598, 12] width 10 height 10
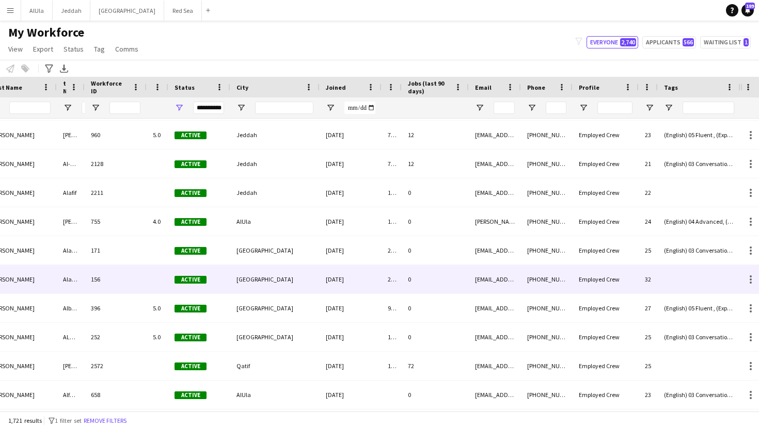
click at [590, 291] on div "Employed Crew" at bounding box center [605, 279] width 66 height 28
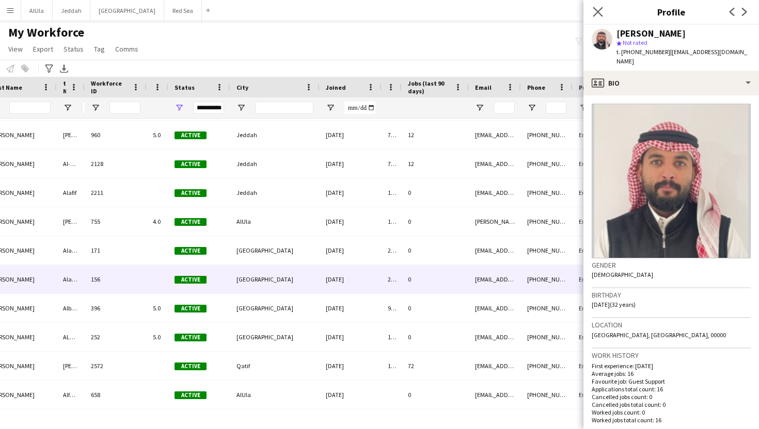
click at [599, 17] on app-icon "Close pop-in" at bounding box center [598, 12] width 15 height 15
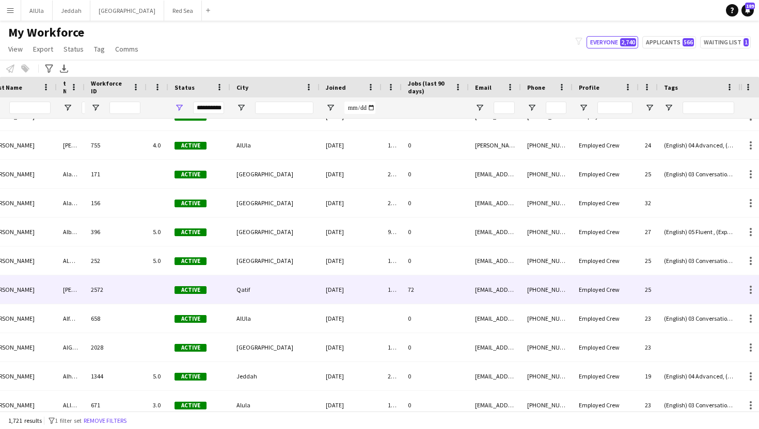
click at [597, 283] on div "Employed Crew" at bounding box center [605, 290] width 66 height 28
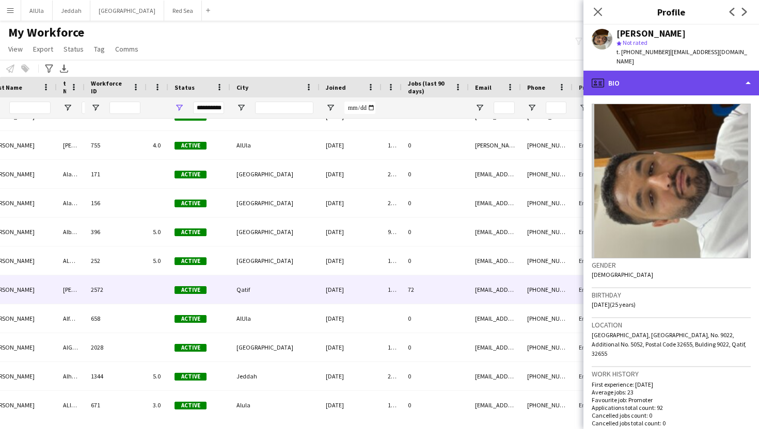
click at [626, 78] on div "profile Bio" at bounding box center [671, 83] width 176 height 25
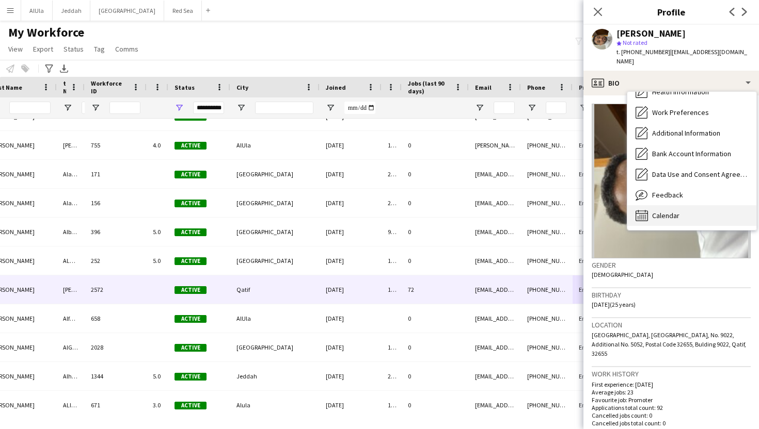
click at [666, 211] on span "Calendar" at bounding box center [665, 215] width 27 height 9
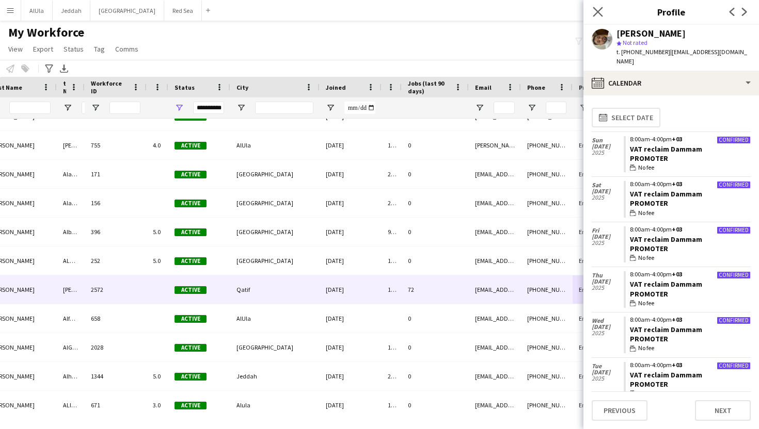
click at [597, 18] on app-icon "Close pop-in" at bounding box center [598, 12] width 15 height 15
